Goal: Navigation & Orientation: Find specific page/section

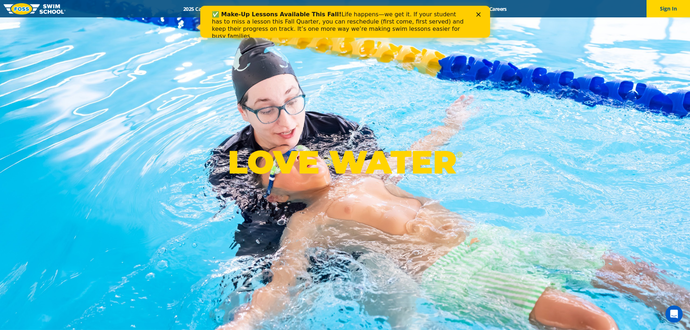
click at [478, 13] on icon "Close" at bounding box center [478, 14] width 4 height 4
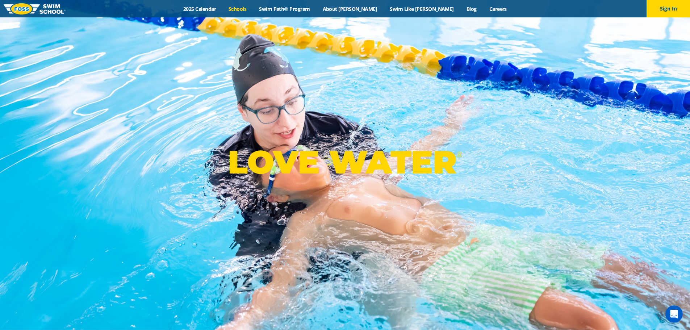
click at [253, 10] on link "Schools" at bounding box center [237, 8] width 30 height 7
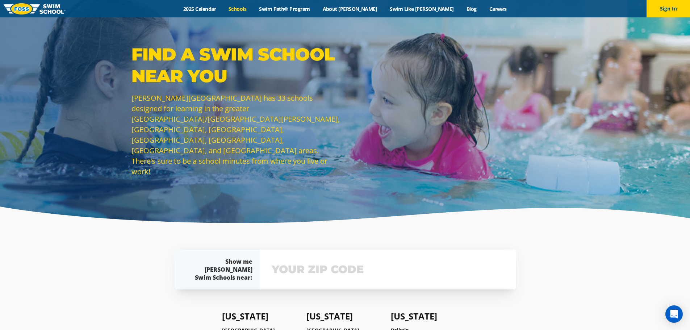
click at [20, 7] on img at bounding box center [35, 8] width 62 height 11
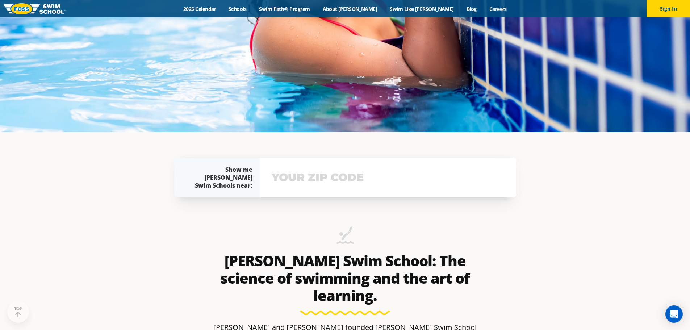
scroll to position [253, 0]
